Goal: Transaction & Acquisition: Book appointment/travel/reservation

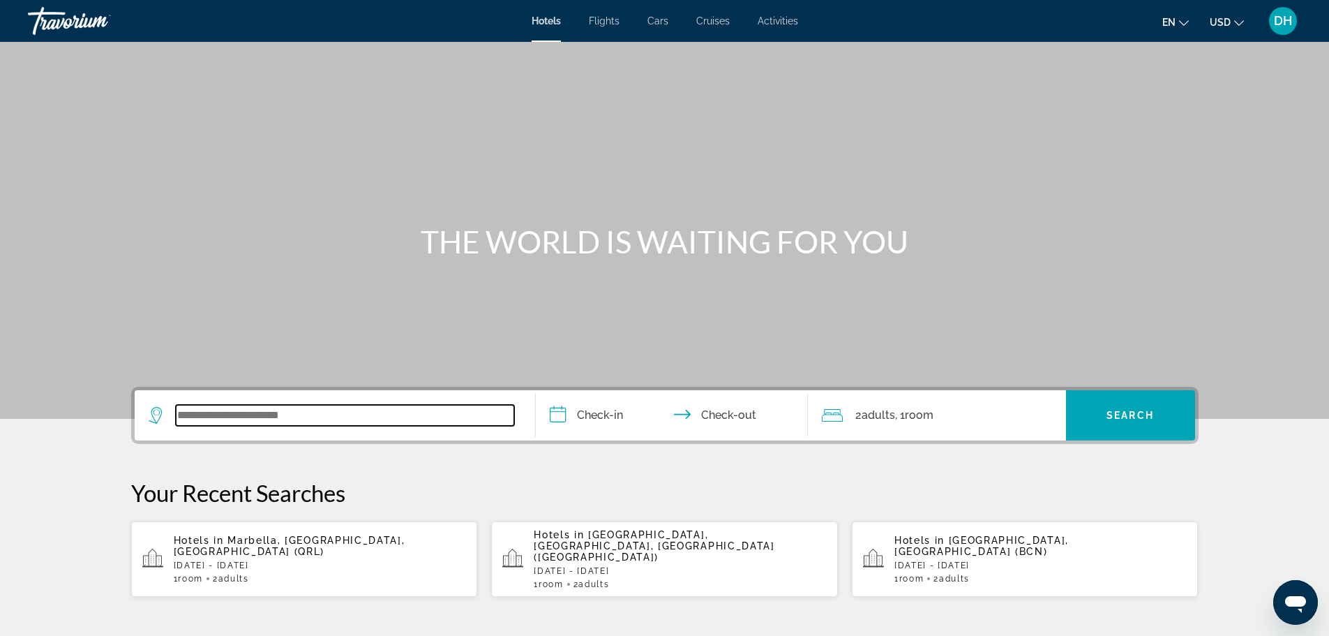
click at [241, 417] on input "Search widget" at bounding box center [345, 415] width 338 height 21
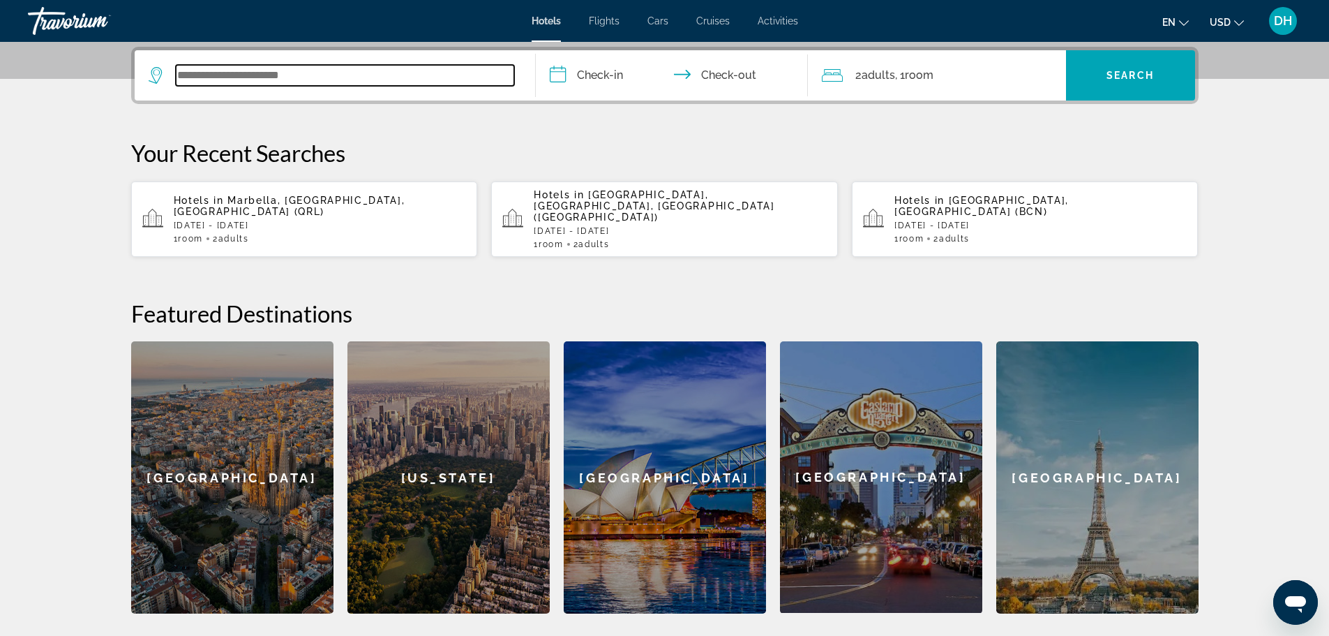
scroll to position [341, 0]
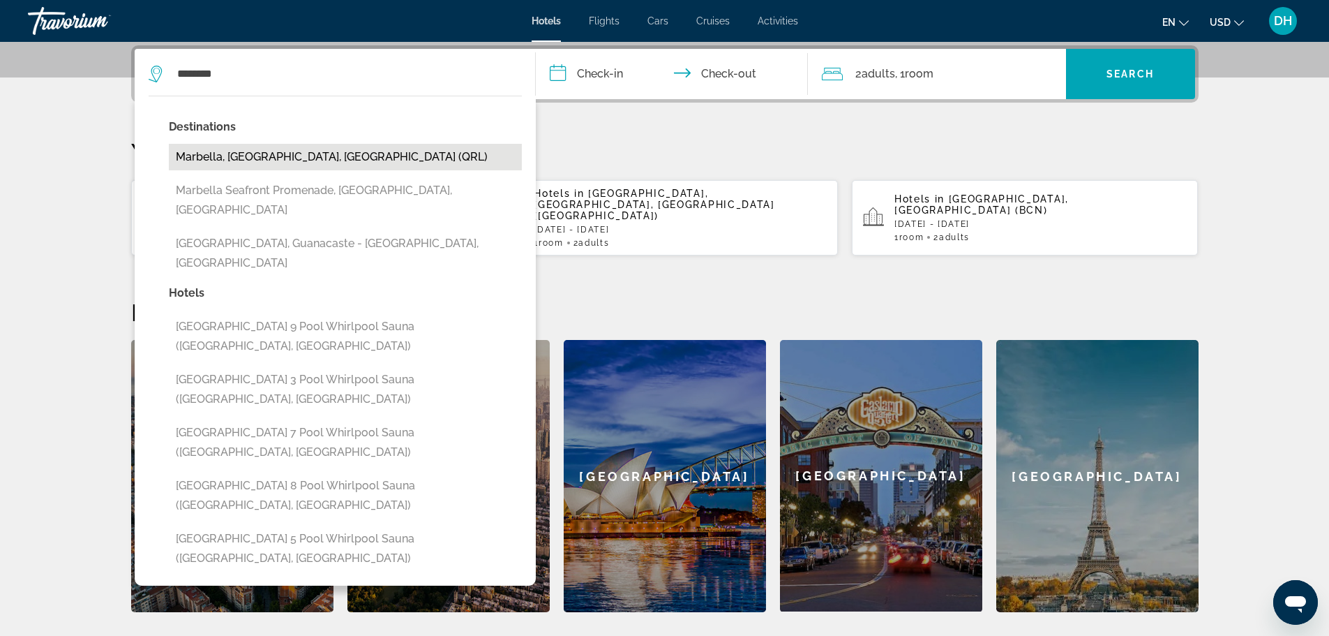
click at [304, 158] on button "Marbella, [GEOGRAPHIC_DATA], [GEOGRAPHIC_DATA] (QRL)" at bounding box center [345, 157] width 353 height 27
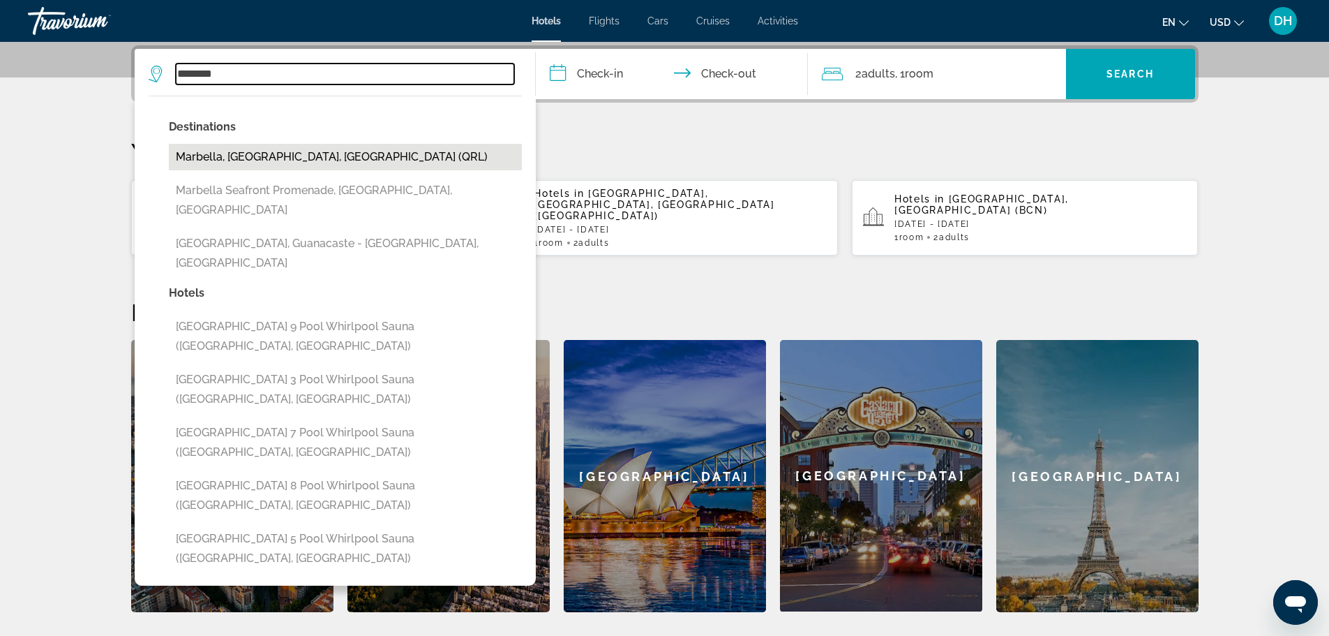
type input "**********"
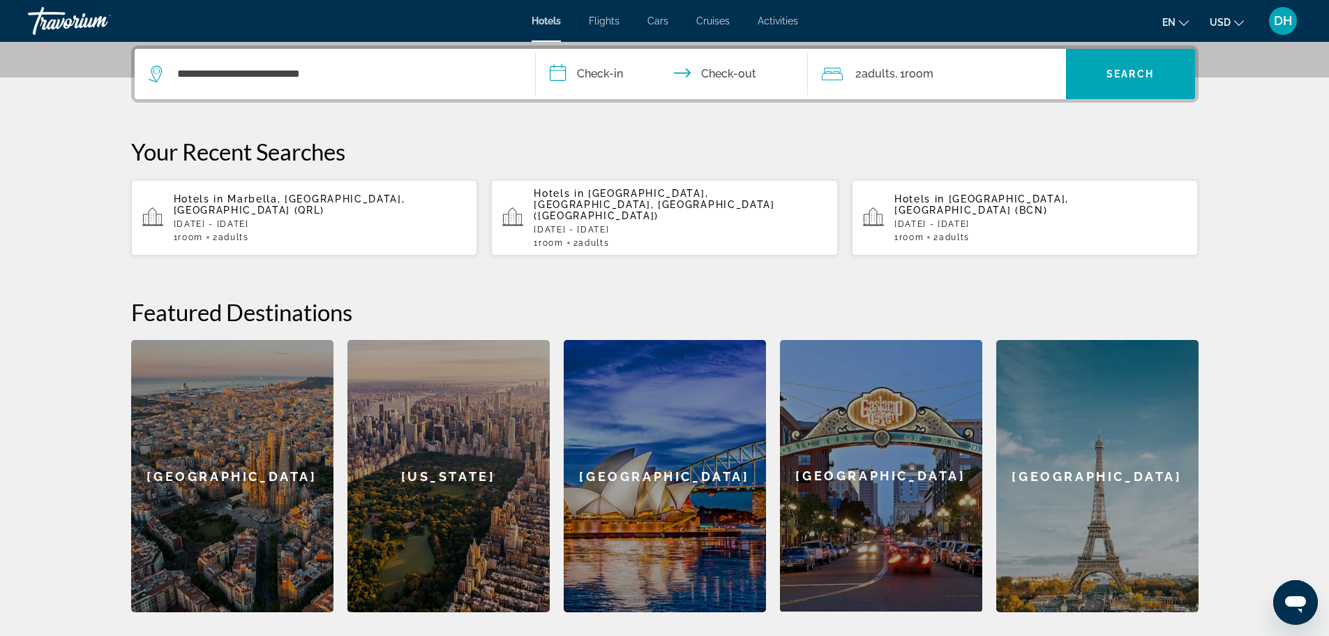
click at [617, 70] on input "**********" at bounding box center [675, 76] width 278 height 54
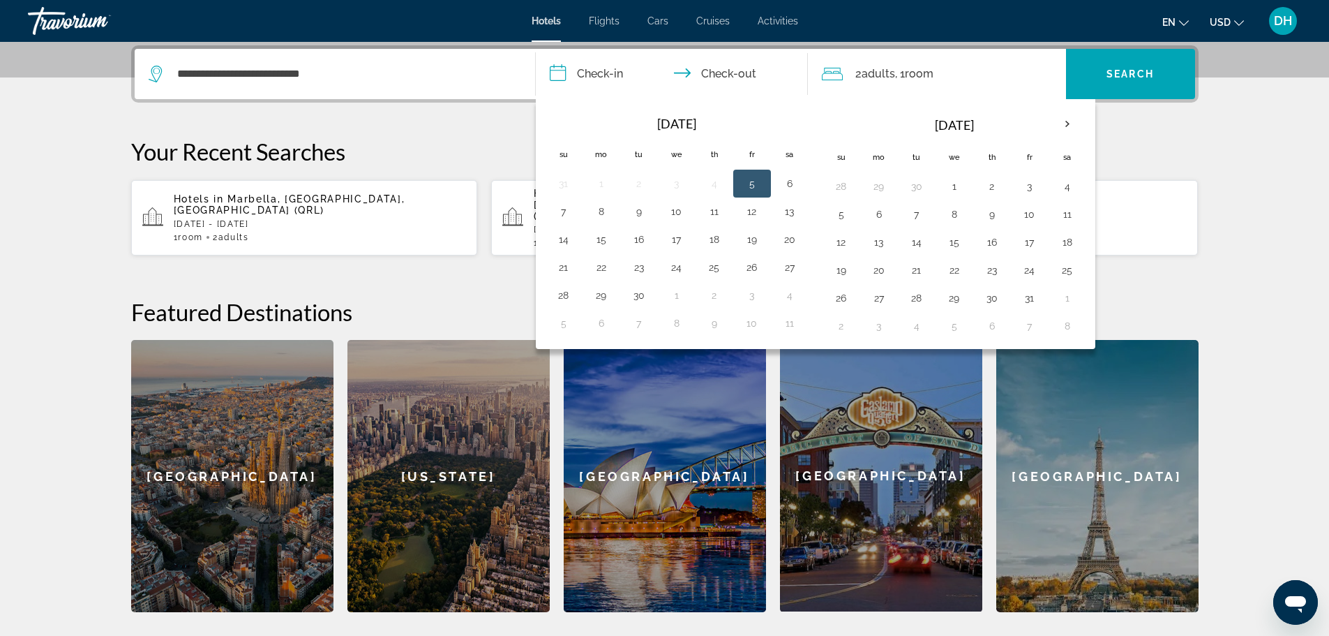
click at [254, 219] on p "[DATE] - [DATE]" at bounding box center [320, 224] width 293 height 10
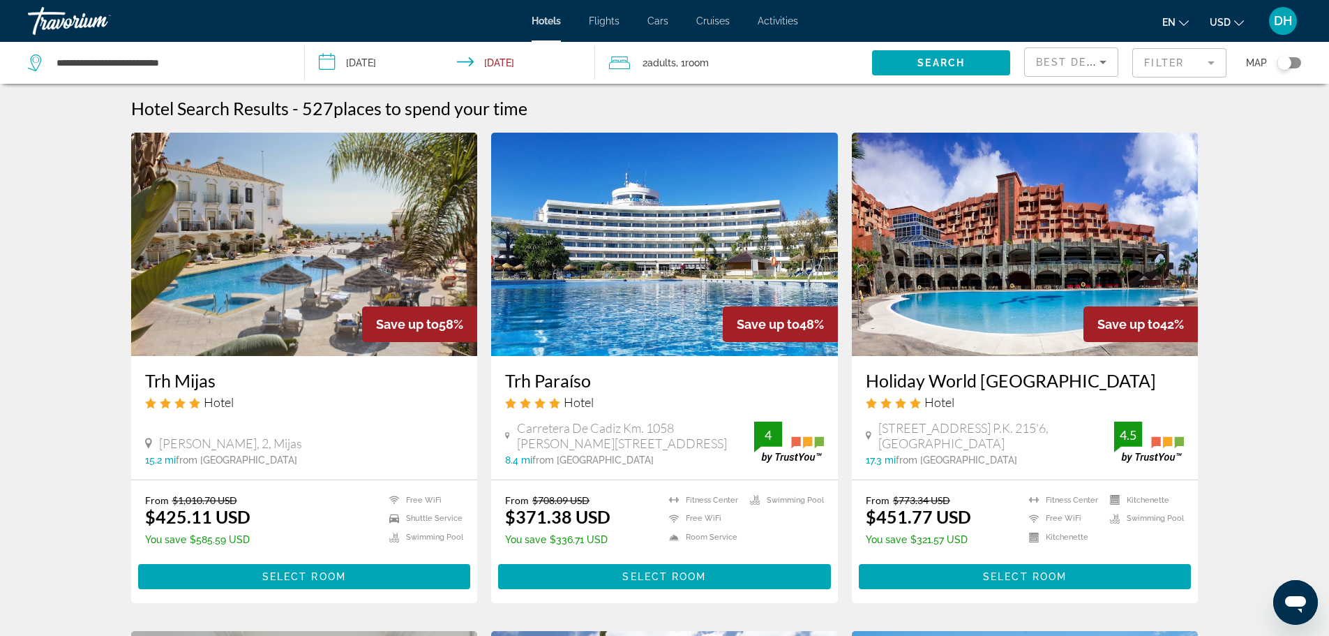
click at [1172, 62] on mat-form-field "Filter" at bounding box center [1180, 62] width 94 height 29
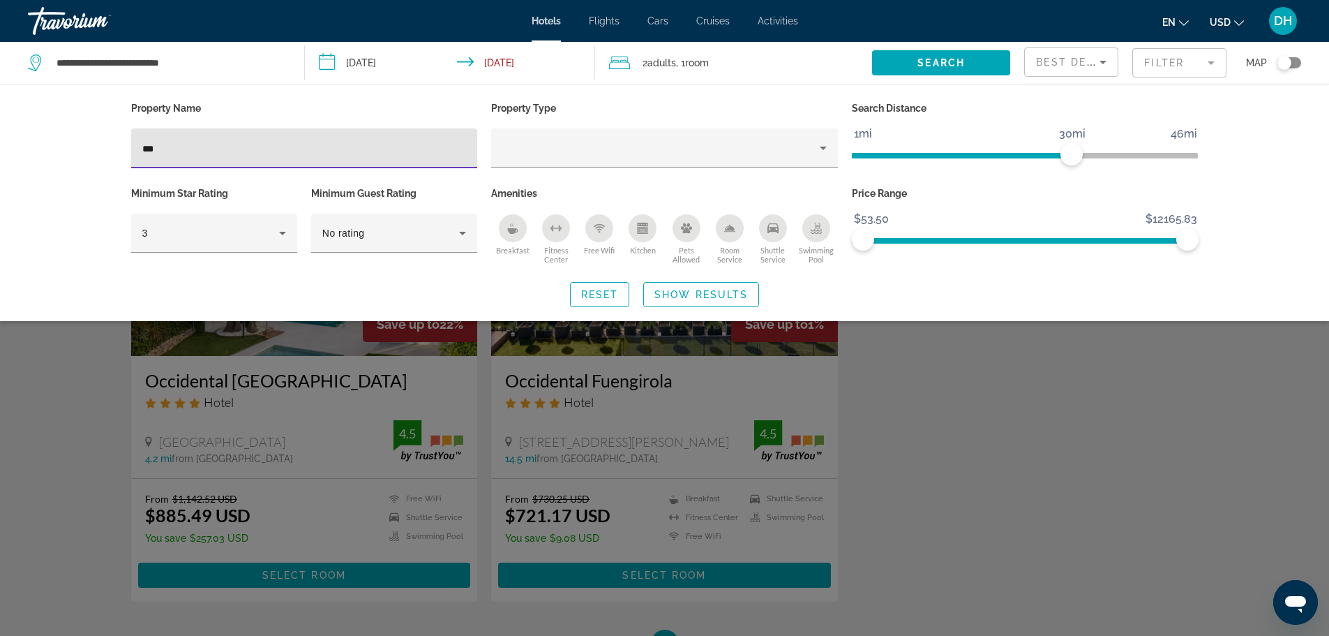
type input "***"
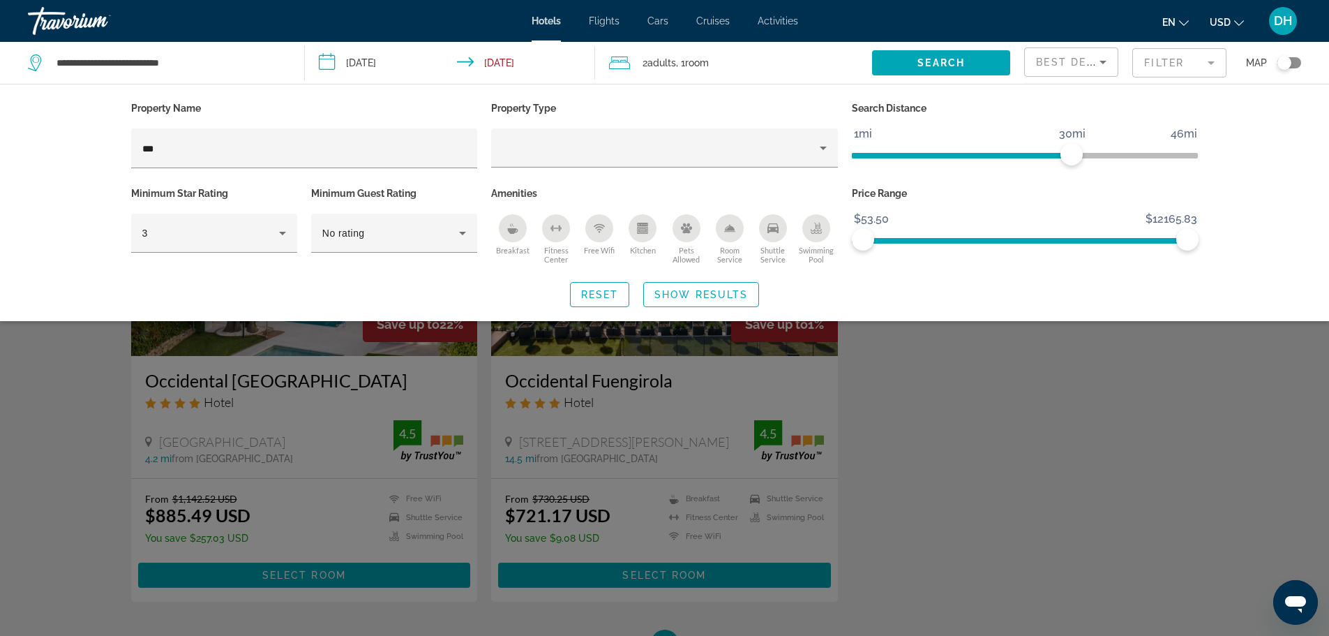
click at [251, 348] on div "Search widget" at bounding box center [664, 422] width 1329 height 426
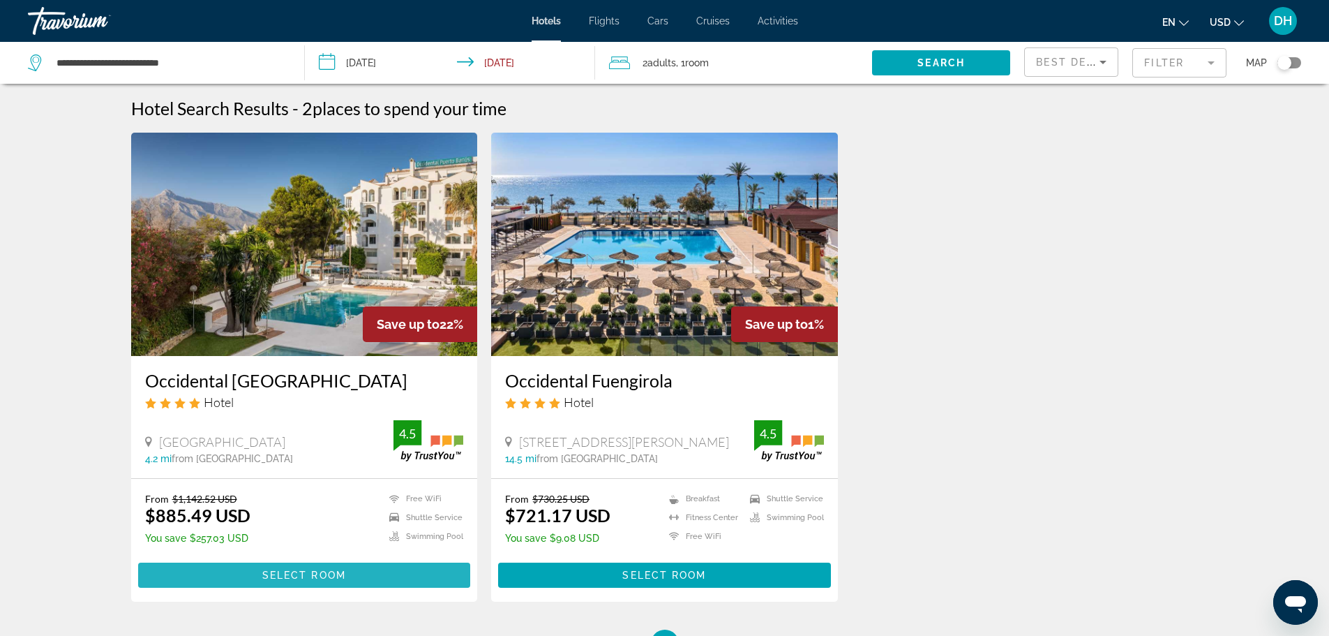
click at [320, 572] on span "Select Room" at bounding box center [304, 574] width 84 height 11
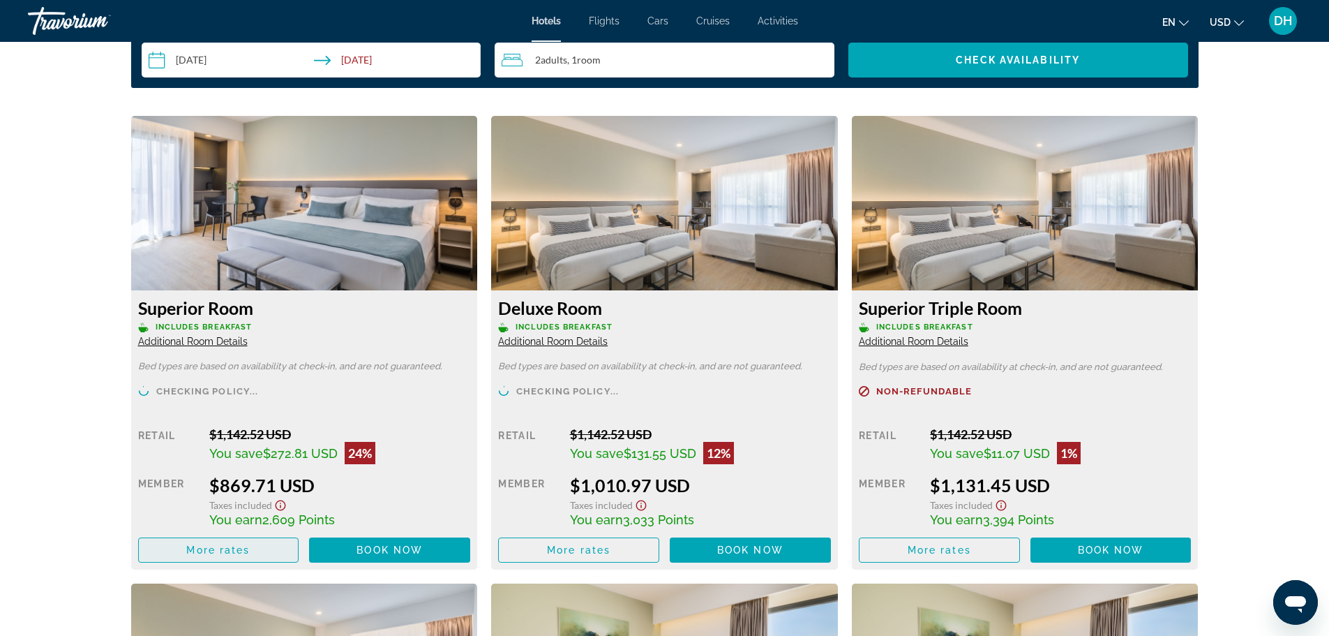
scroll to position [1884, 0]
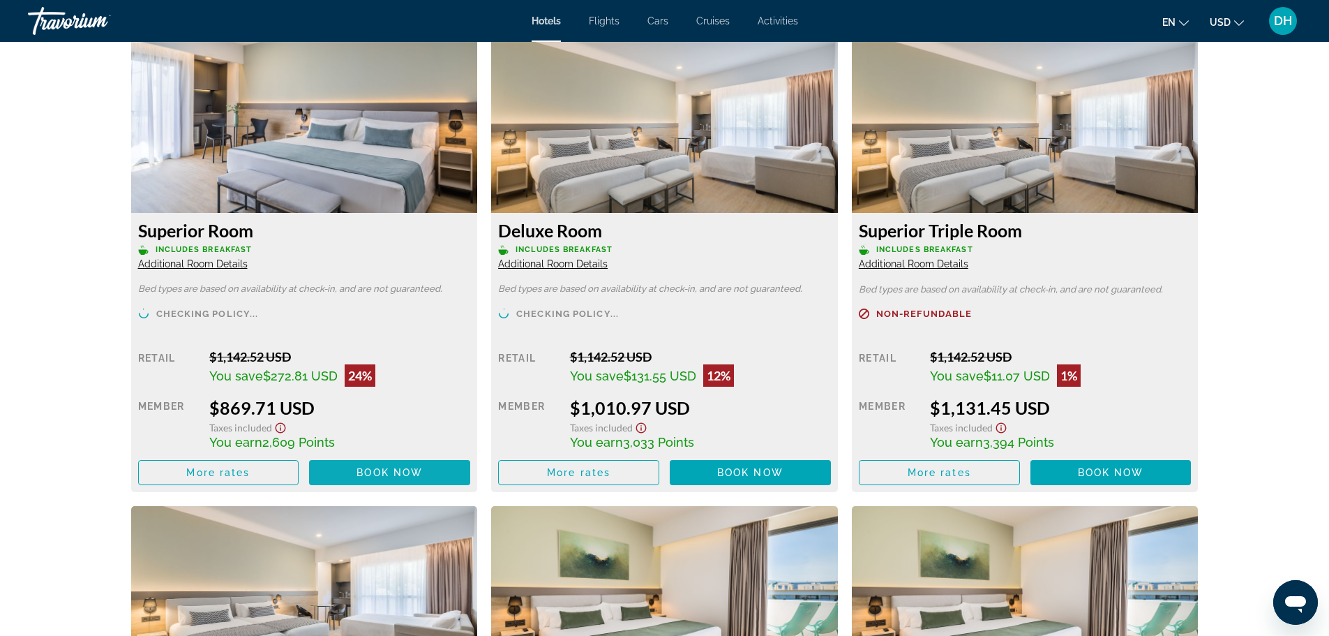
click at [392, 466] on span "Main content" at bounding box center [389, 472] width 161 height 33
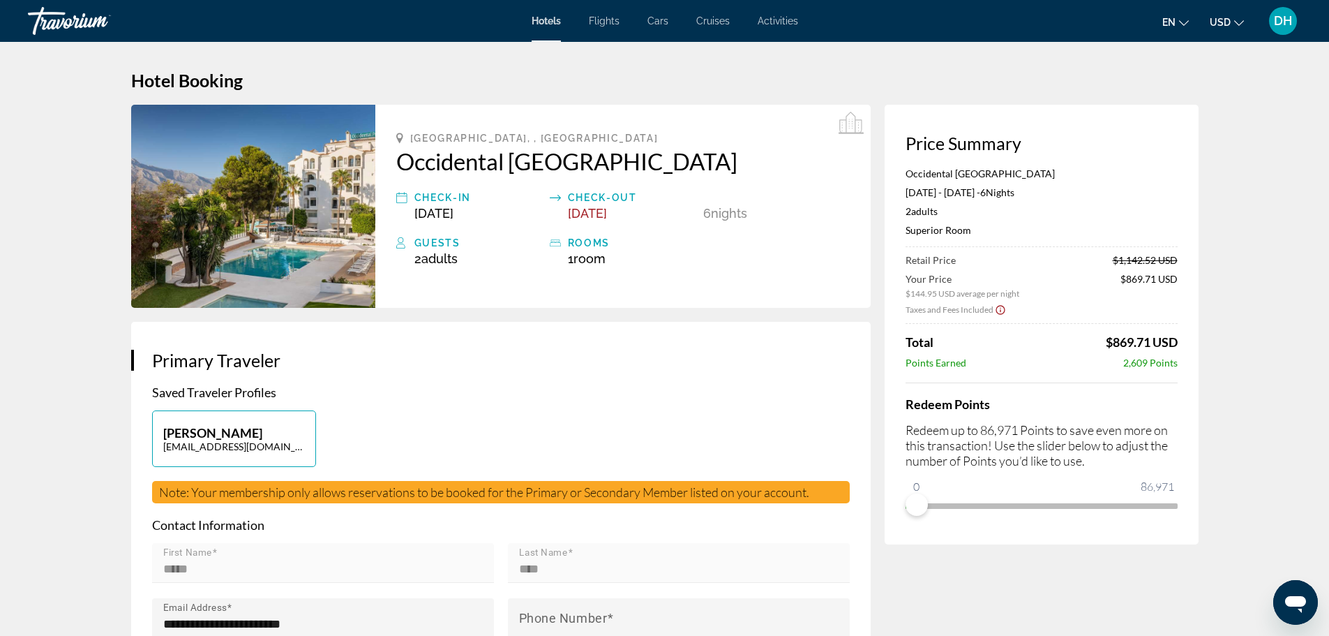
click at [1278, 20] on span "DH" at bounding box center [1283, 21] width 18 height 14
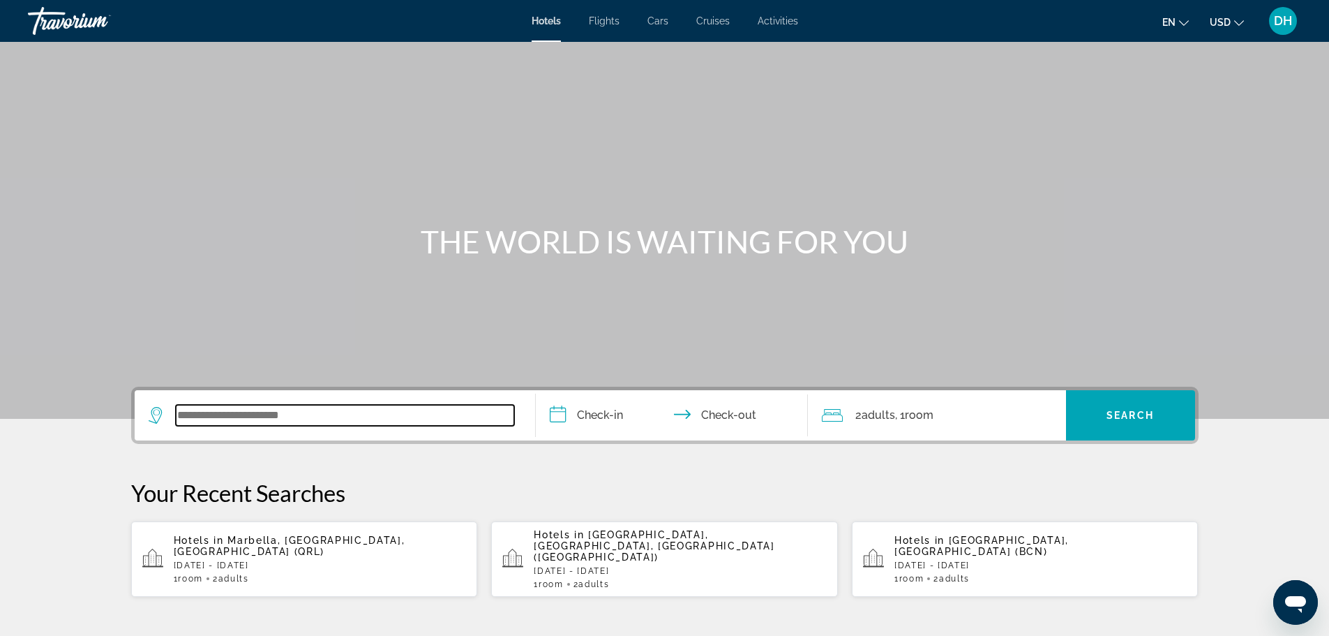
click at [259, 413] on input "Search widget" at bounding box center [345, 415] width 338 height 21
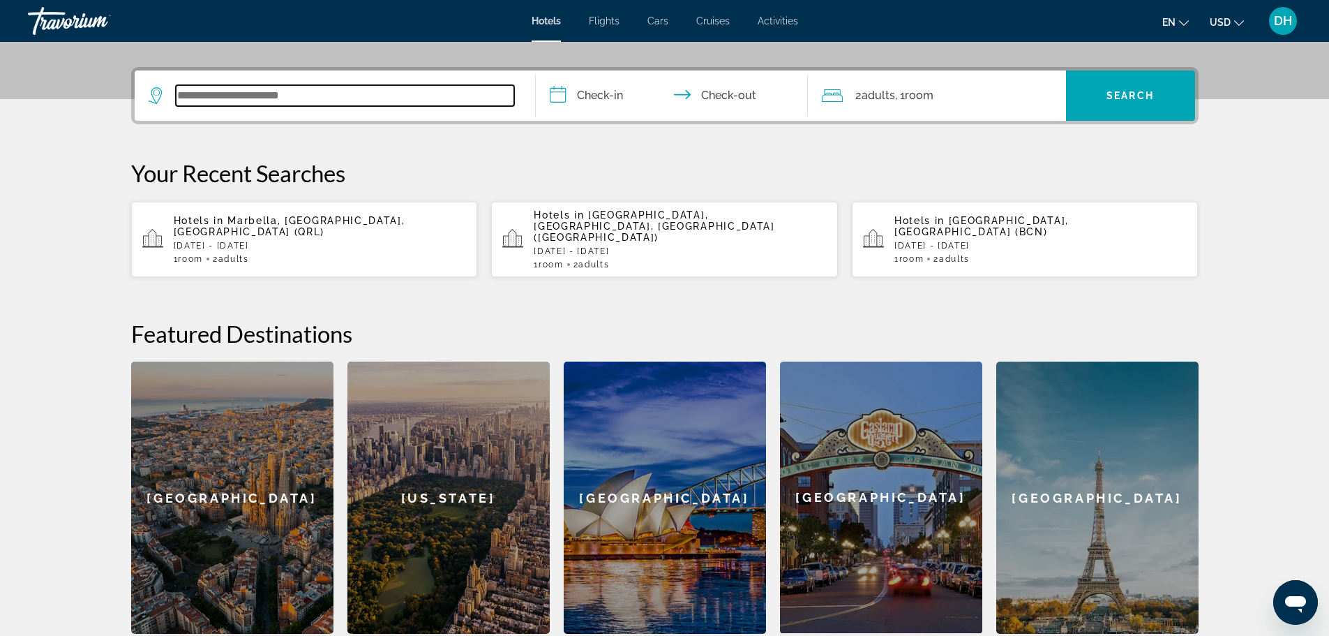
scroll to position [341, 0]
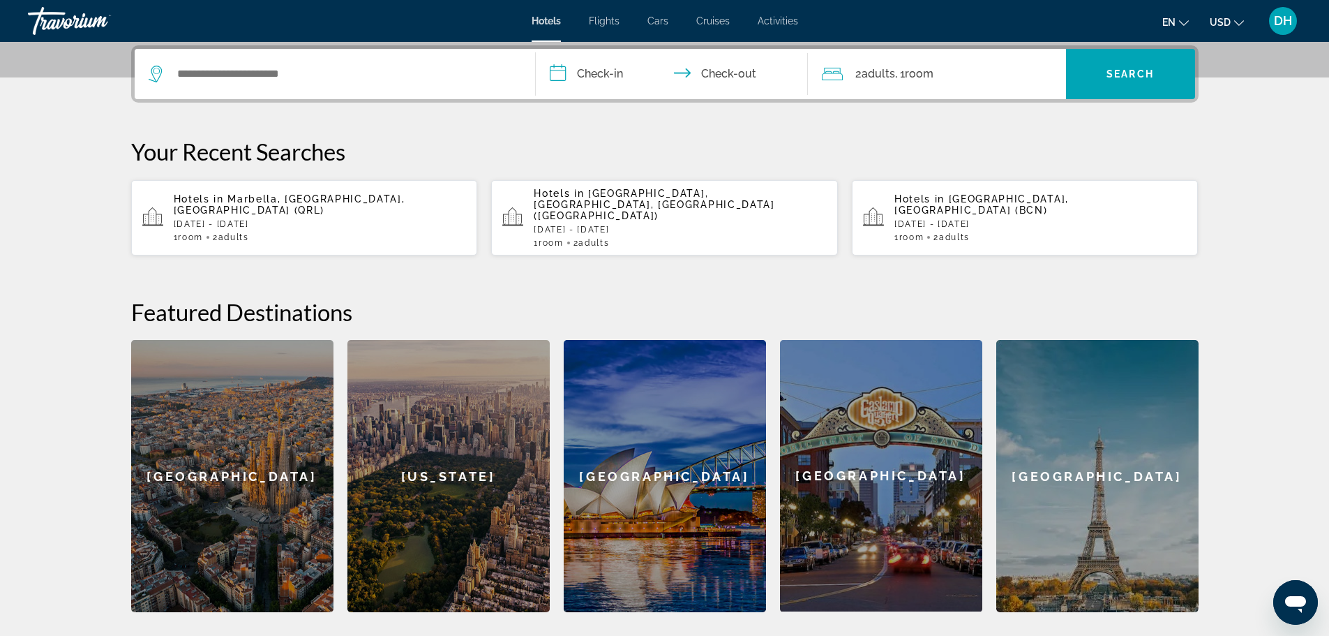
click at [296, 213] on div "Hotels in [GEOGRAPHIC_DATA], [GEOGRAPHIC_DATA], [GEOGRAPHIC_DATA] (QRL) [DATE] …" at bounding box center [320, 217] width 293 height 49
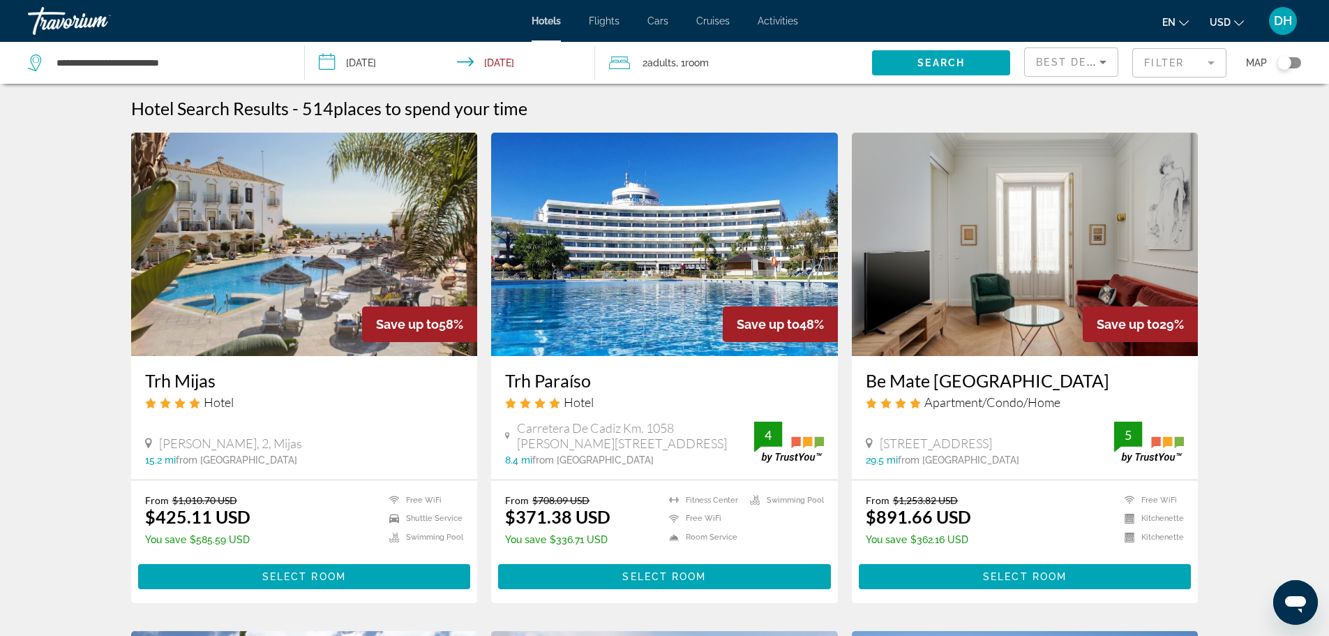
click at [1176, 64] on mat-form-field "Filter" at bounding box center [1180, 62] width 94 height 29
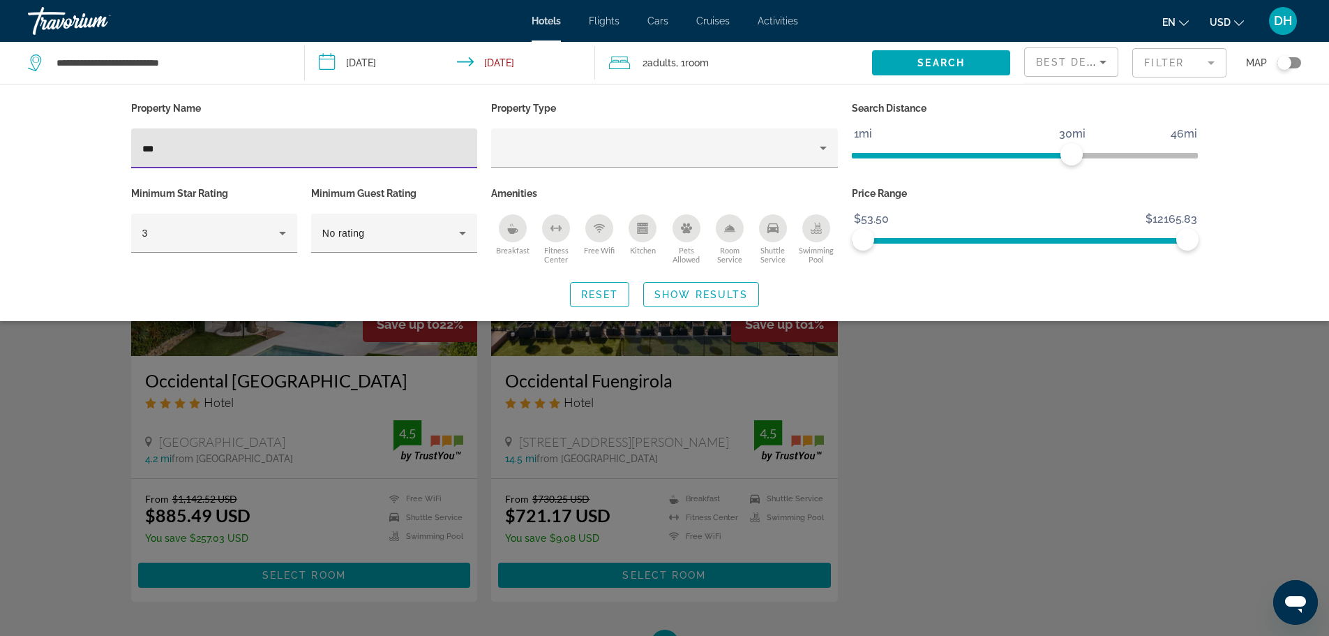
type input "***"
click at [294, 338] on div "Search widget" at bounding box center [664, 422] width 1329 height 426
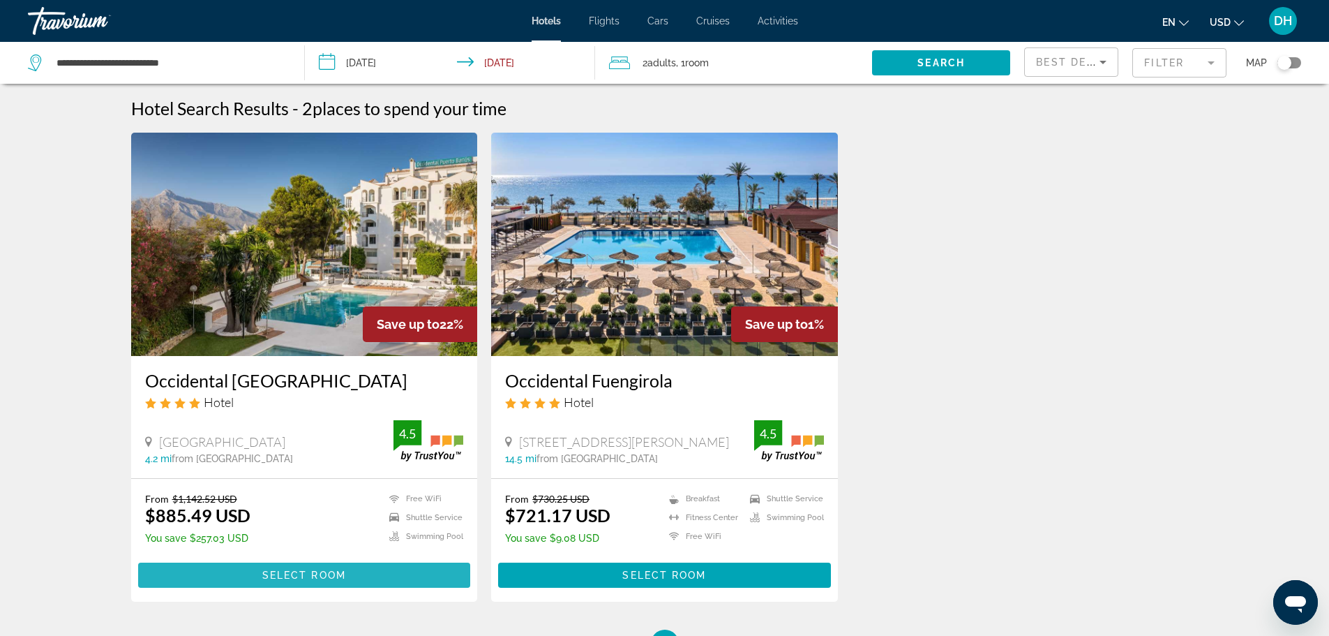
click at [319, 573] on span "Select Room" at bounding box center [304, 574] width 84 height 11
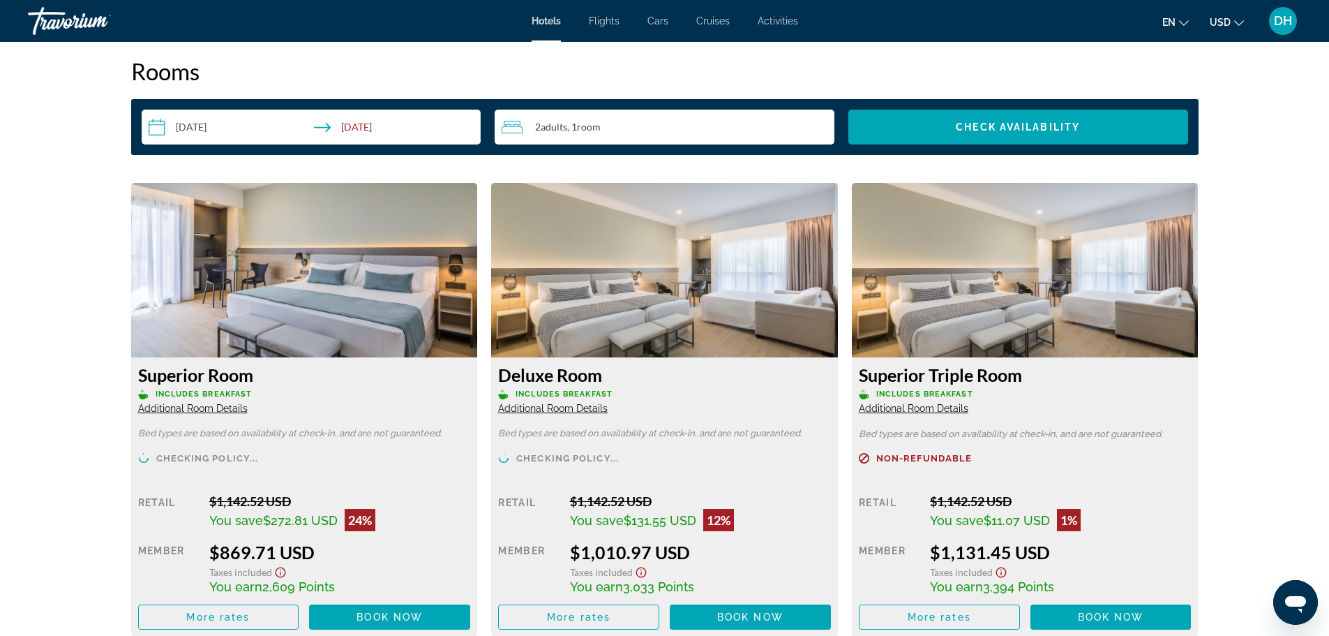
scroll to position [1814, 0]
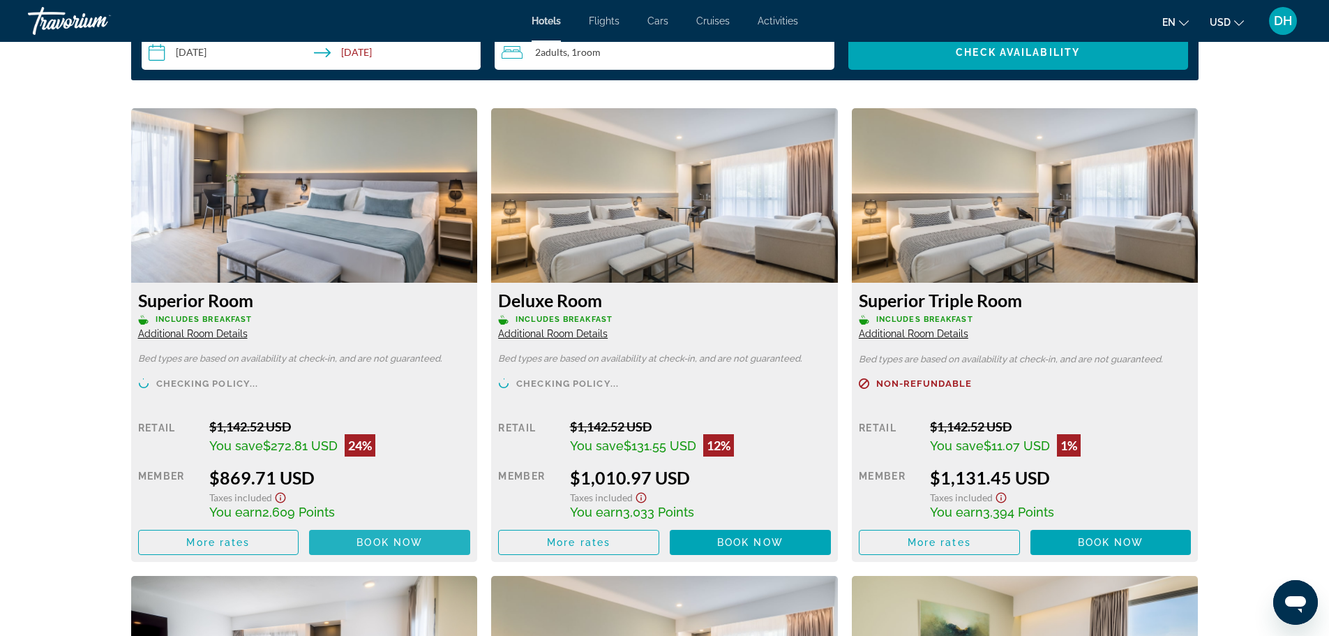
click at [379, 539] on span "Book now" at bounding box center [390, 542] width 66 height 11
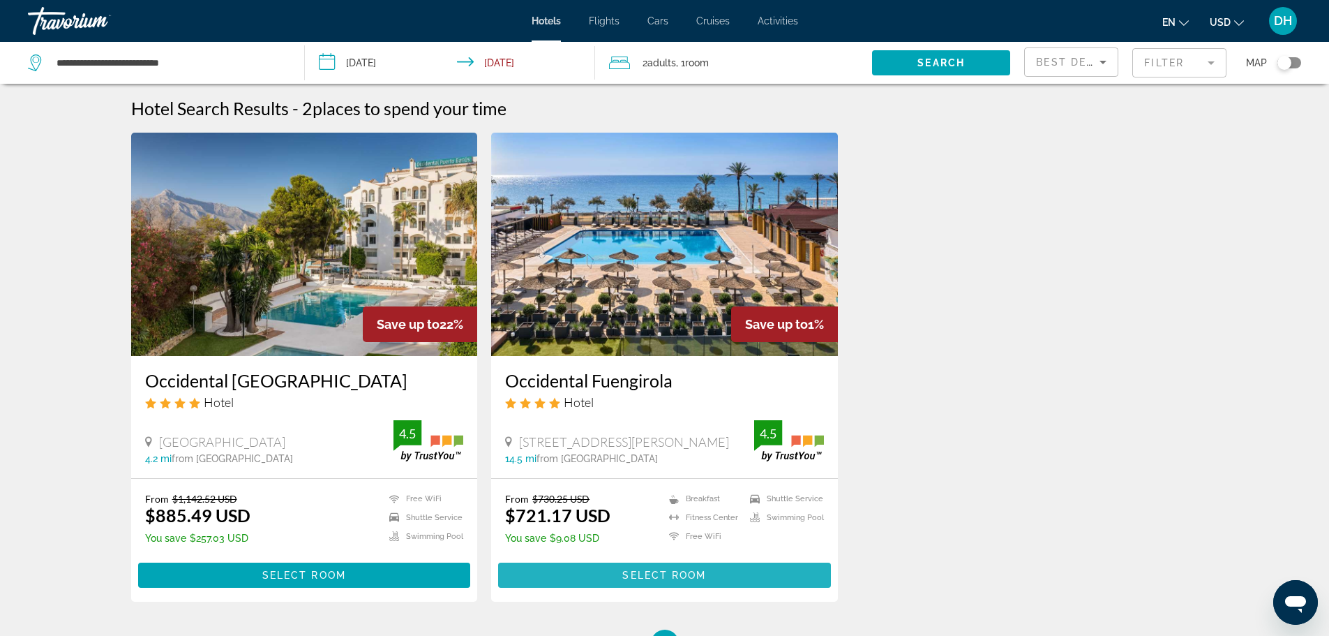
click at [659, 576] on span "Select Room" at bounding box center [665, 574] width 84 height 11
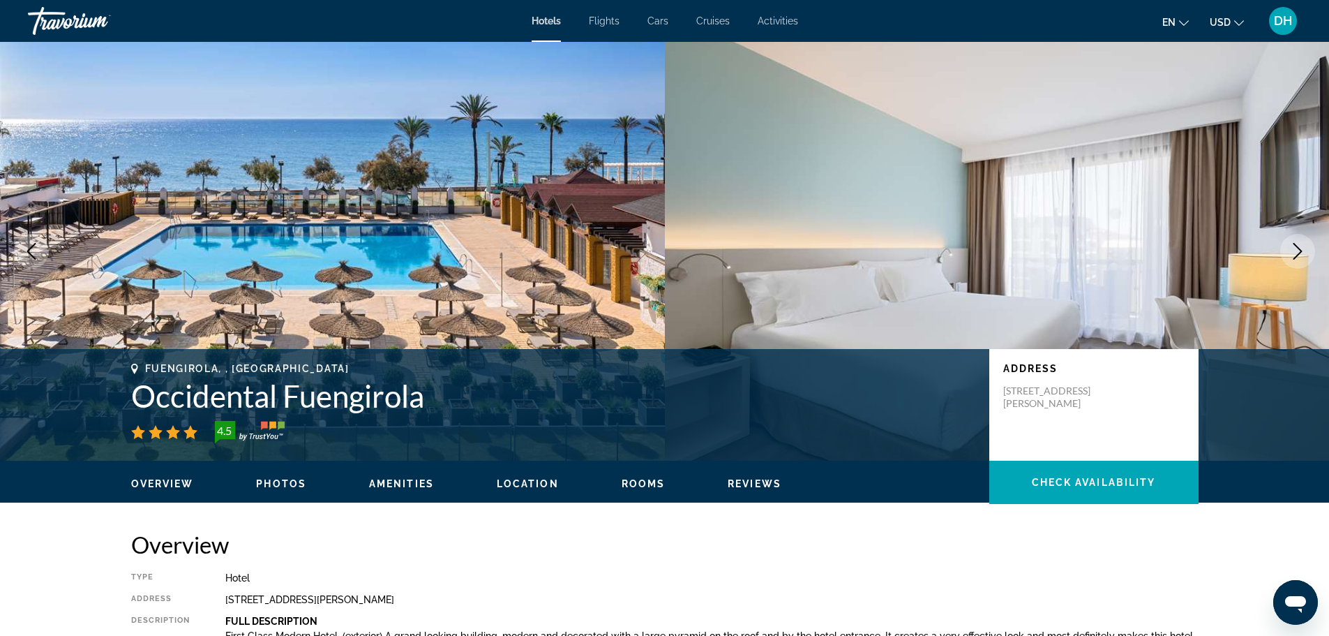
click at [1293, 244] on icon "Next image" at bounding box center [1298, 251] width 17 height 17
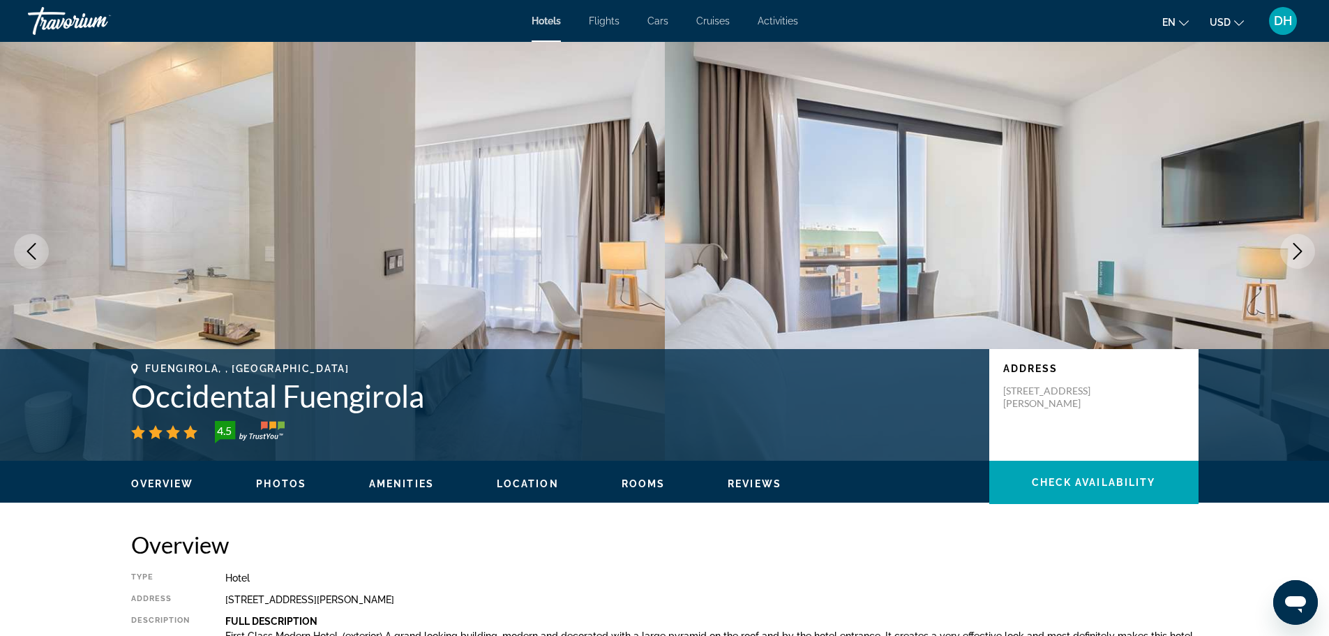
click at [1293, 244] on icon "Next image" at bounding box center [1298, 251] width 17 height 17
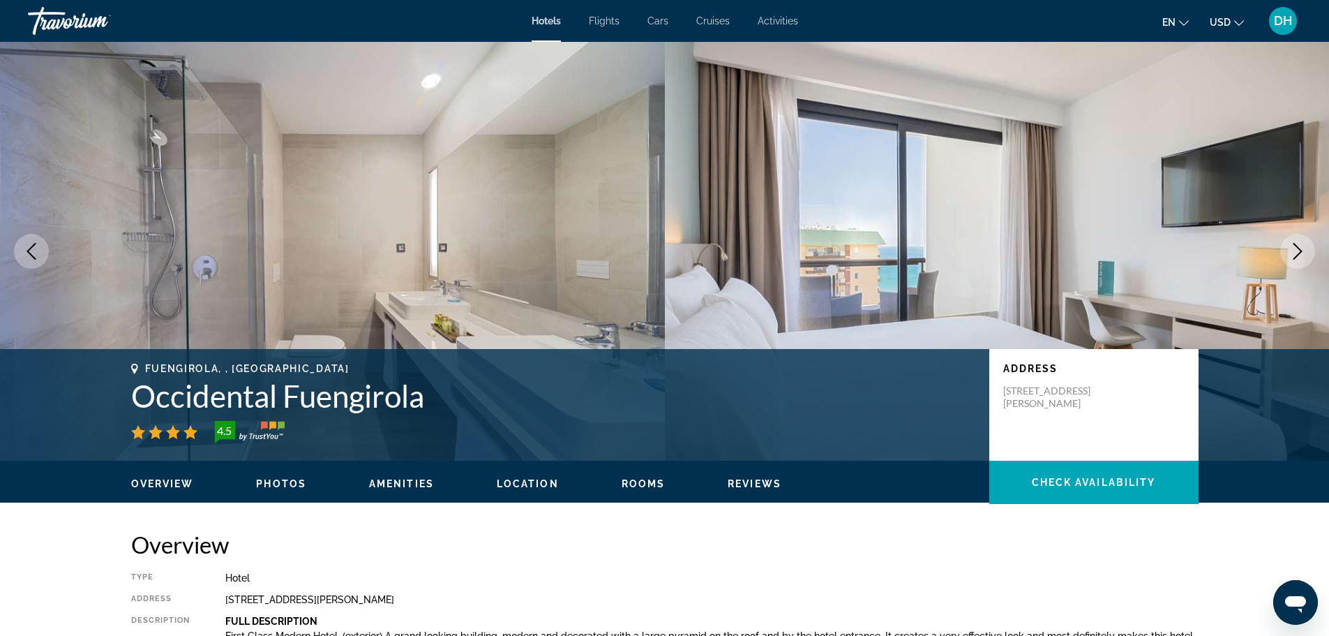
click at [1293, 244] on icon "Next image" at bounding box center [1298, 251] width 17 height 17
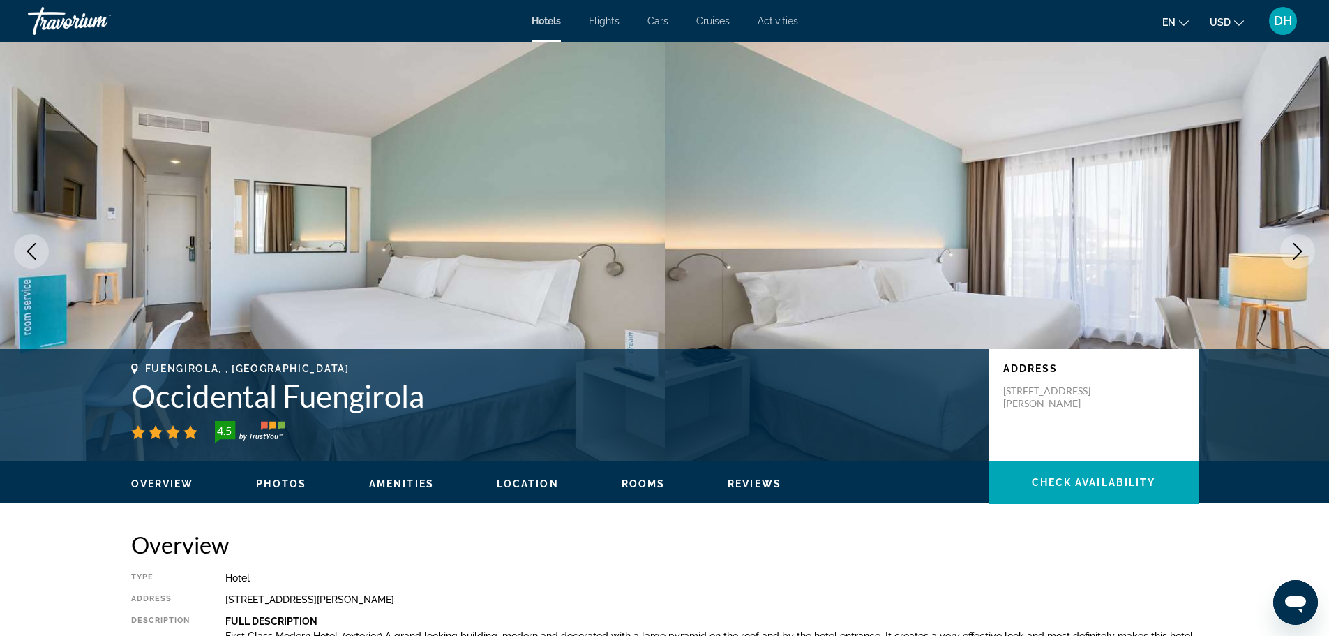
click at [1293, 244] on icon "Next image" at bounding box center [1298, 251] width 17 height 17
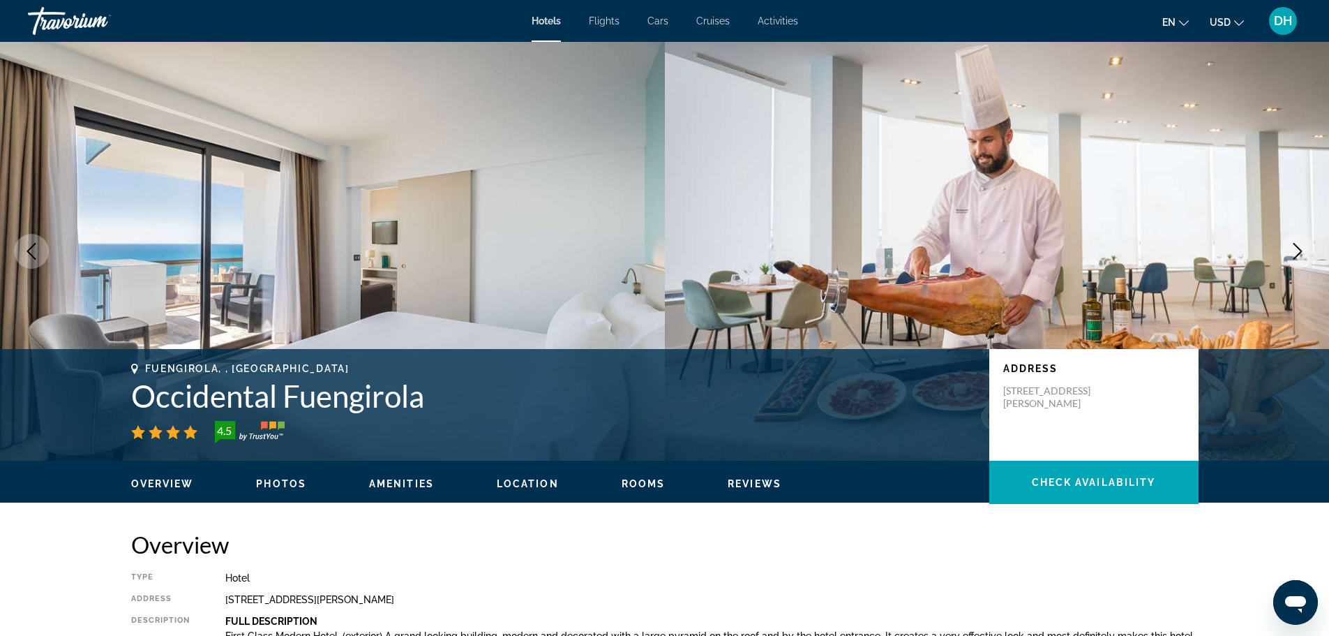
click at [1293, 244] on icon "Next image" at bounding box center [1298, 251] width 17 height 17
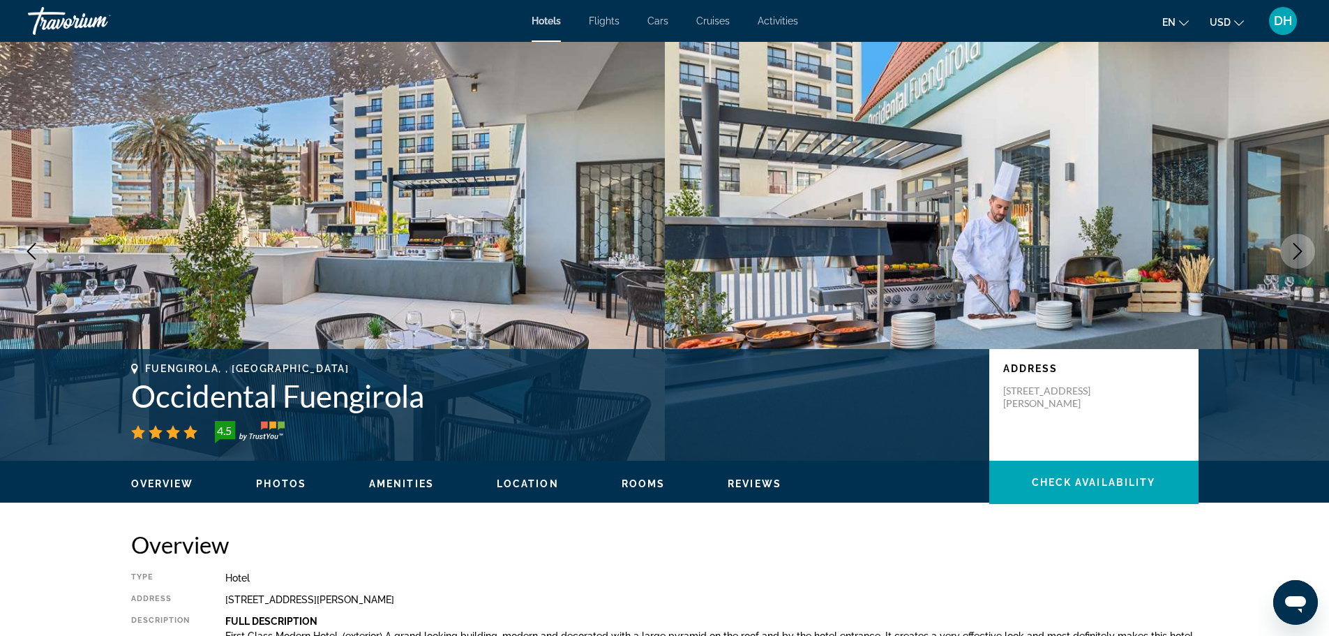
click at [1293, 244] on icon "Next image" at bounding box center [1298, 251] width 17 height 17
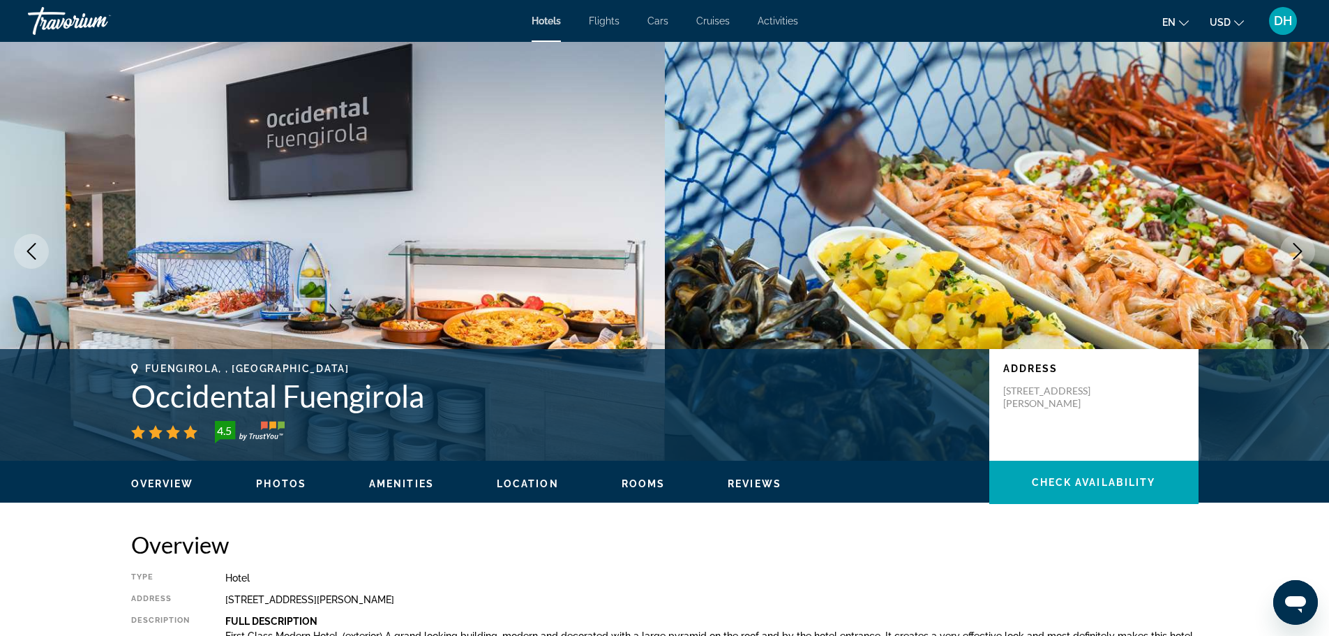
click at [1293, 244] on icon "Next image" at bounding box center [1298, 251] width 17 height 17
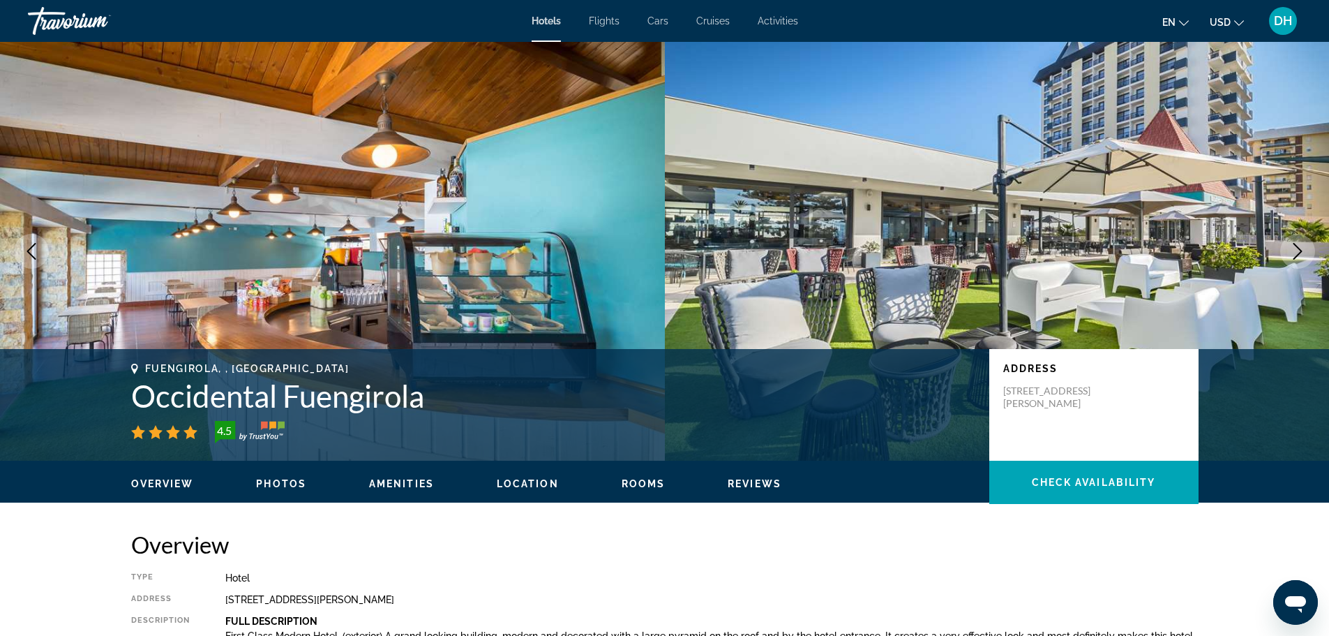
click at [1293, 244] on icon "Next image" at bounding box center [1298, 251] width 17 height 17
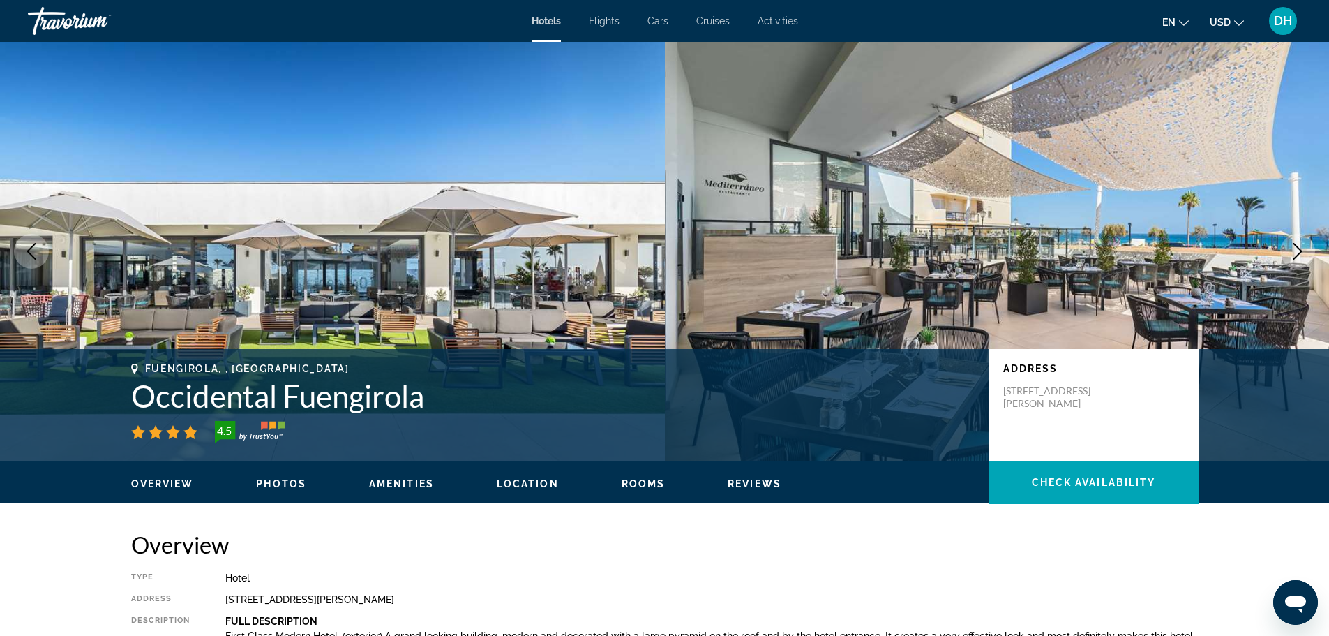
click at [1293, 244] on icon "Next image" at bounding box center [1298, 251] width 17 height 17
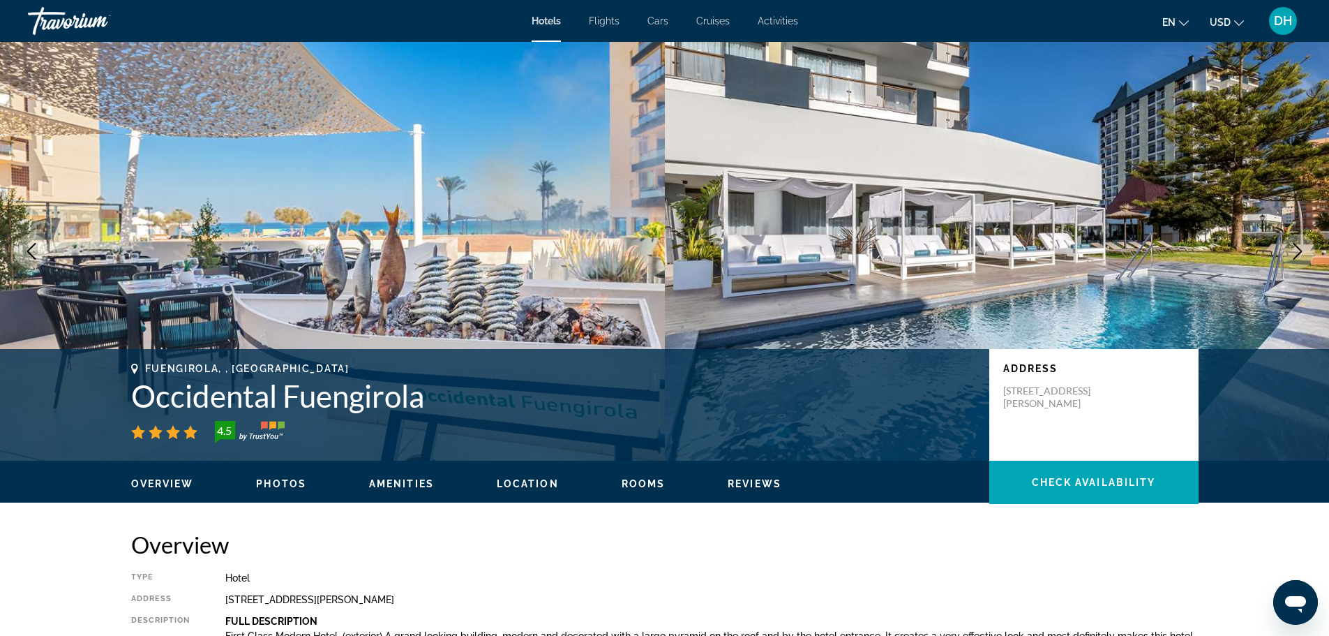
click at [1293, 244] on icon "Next image" at bounding box center [1298, 251] width 17 height 17
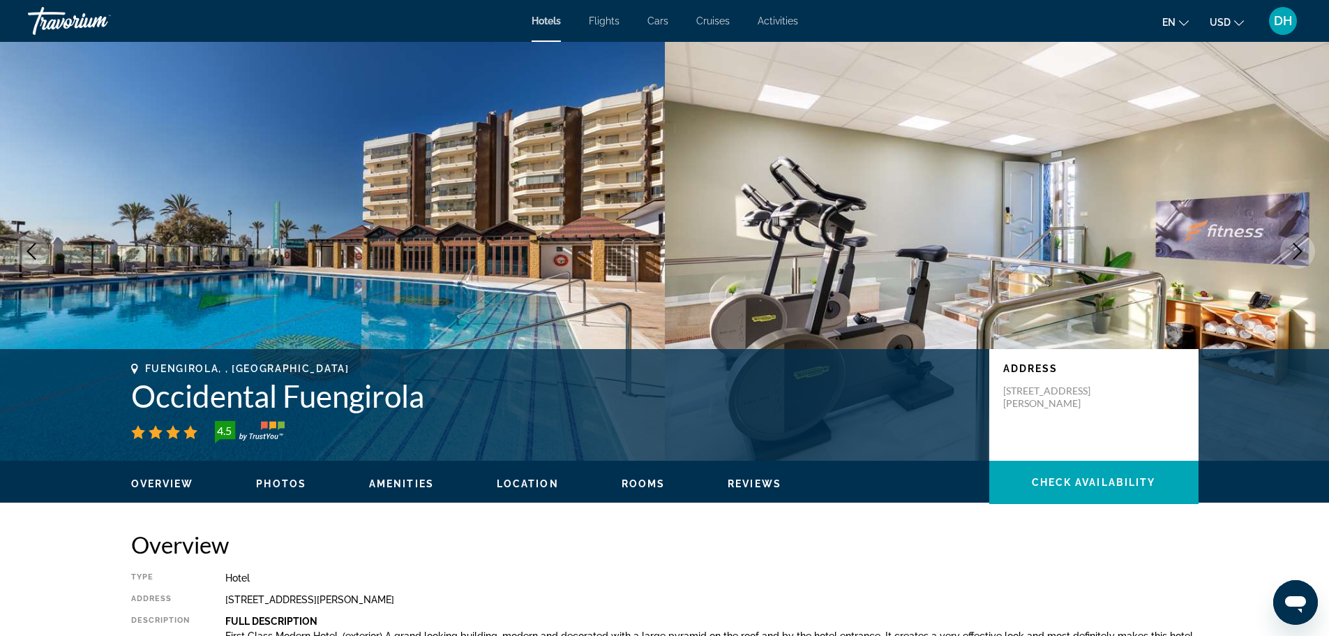
click at [1293, 244] on icon "Next image" at bounding box center [1298, 251] width 17 height 17
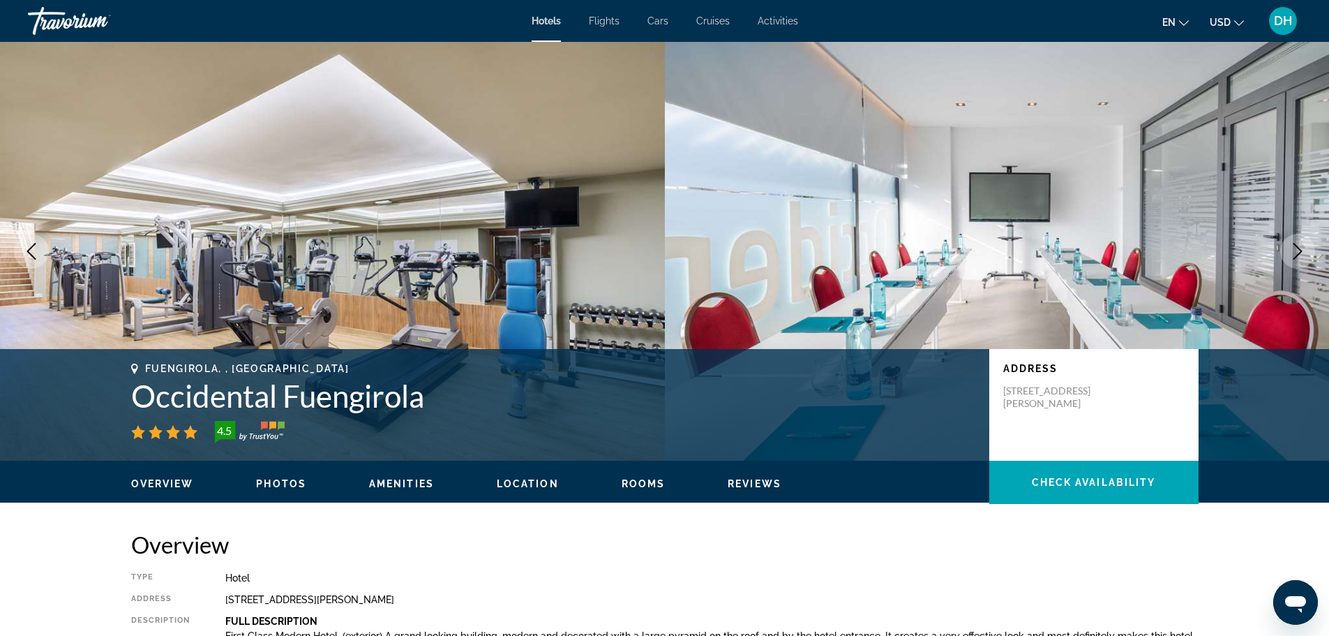
click at [1293, 244] on icon "Next image" at bounding box center [1298, 251] width 17 height 17
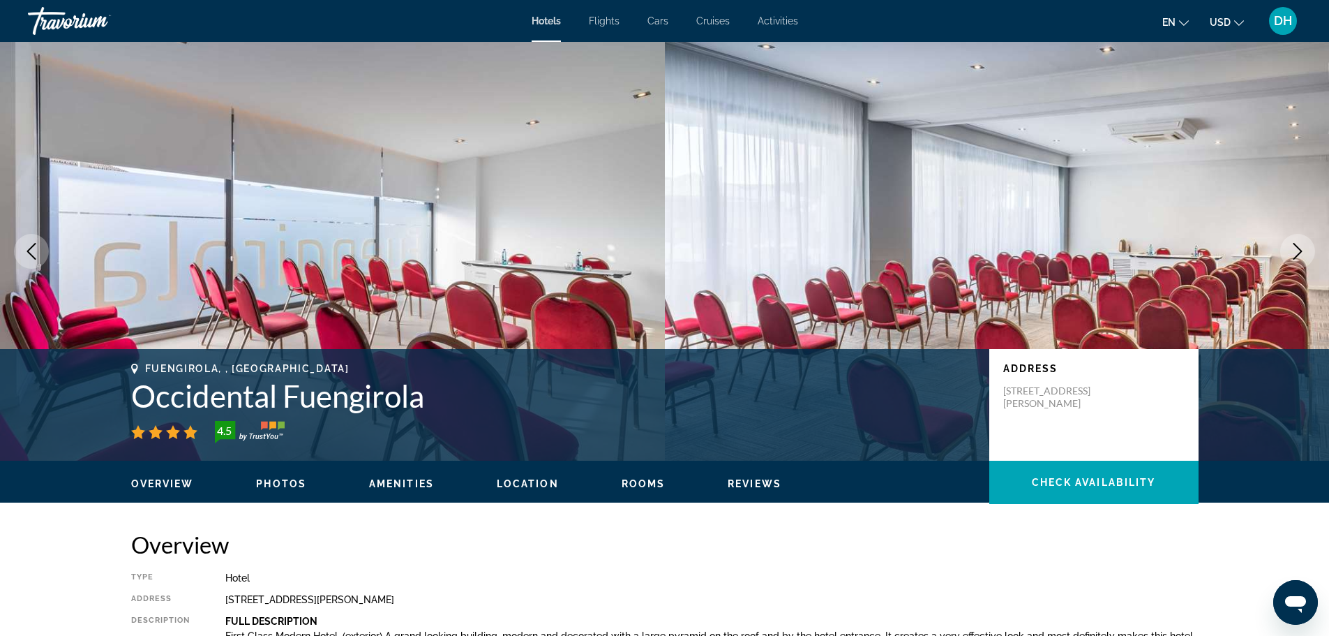
click at [1293, 244] on icon "Next image" at bounding box center [1298, 251] width 17 height 17
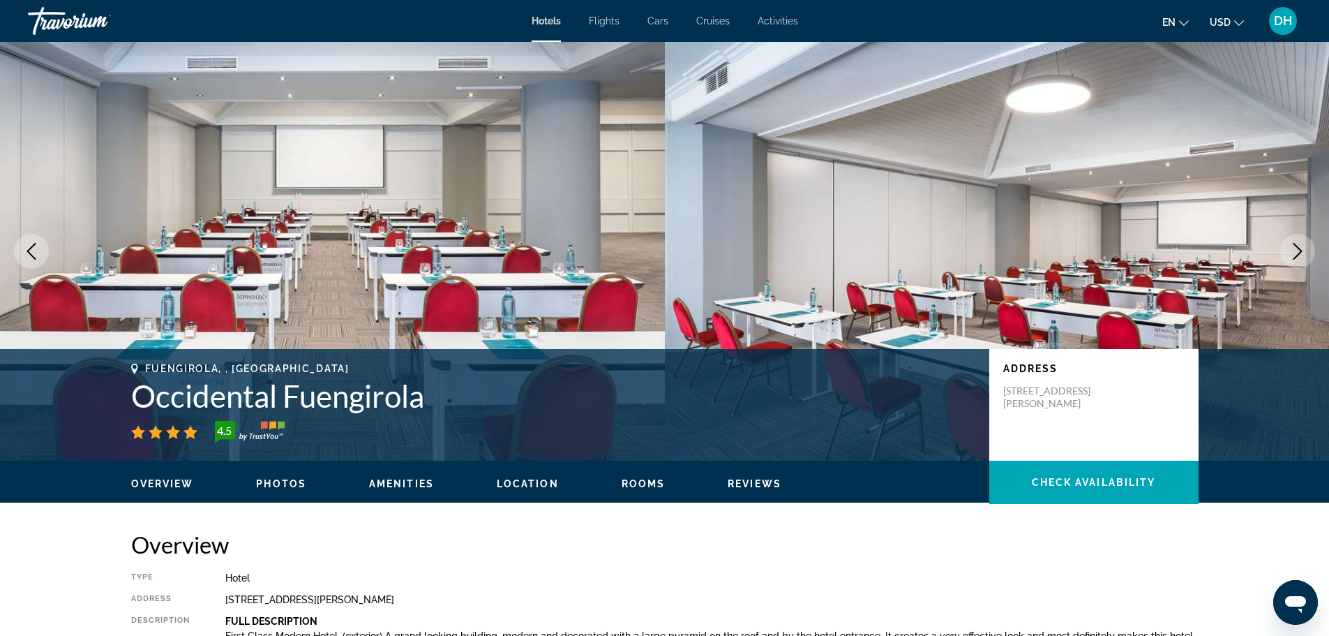
click at [1293, 244] on icon "Next image" at bounding box center [1298, 251] width 17 height 17
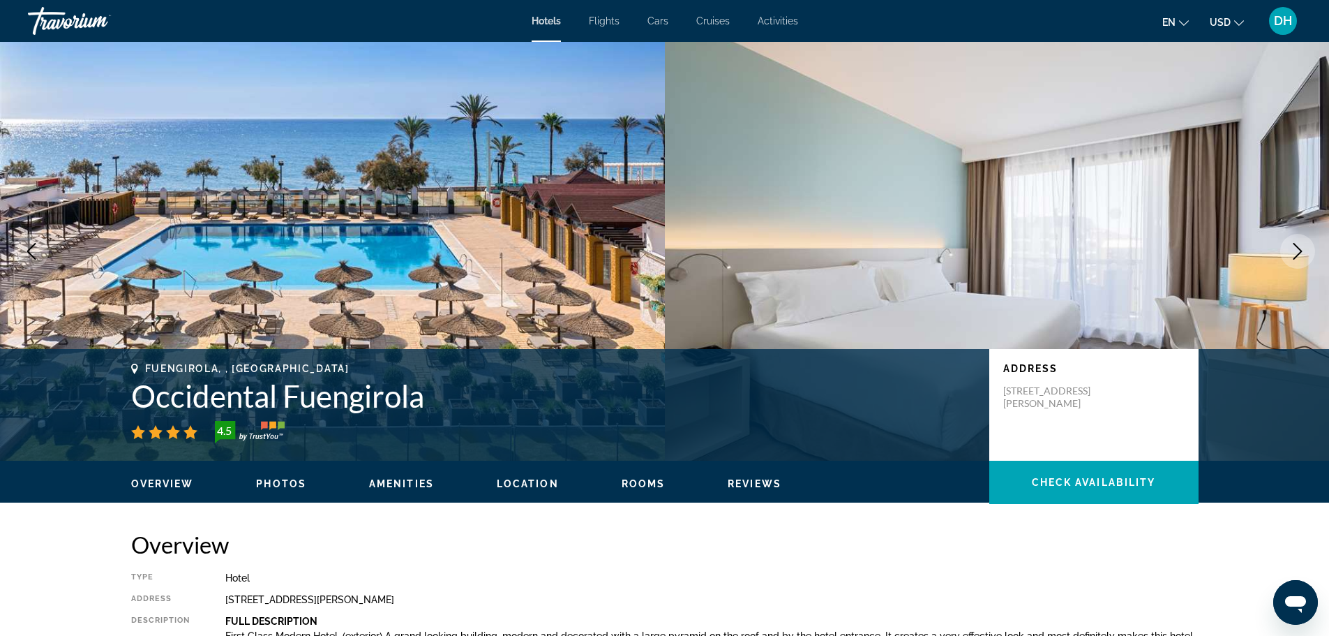
click at [1293, 244] on icon "Next image" at bounding box center [1298, 251] width 17 height 17
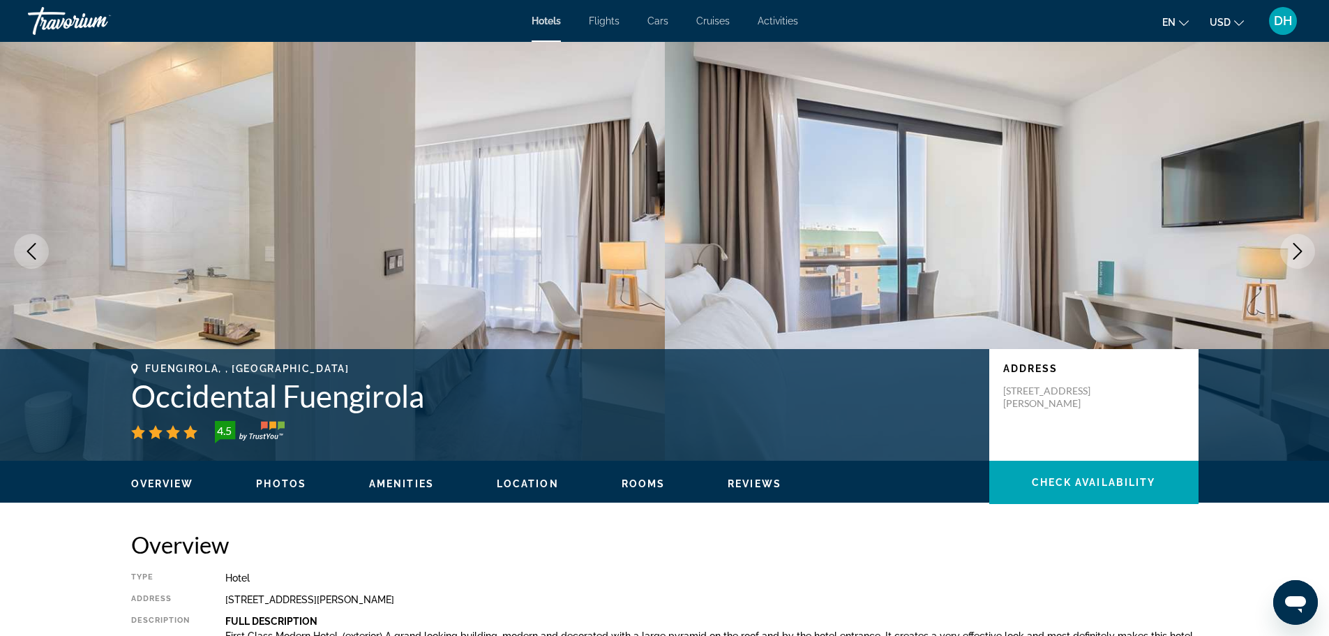
click at [27, 251] on icon "Previous image" at bounding box center [31, 251] width 9 height 17
